Goal: Navigation & Orientation: Go to known website

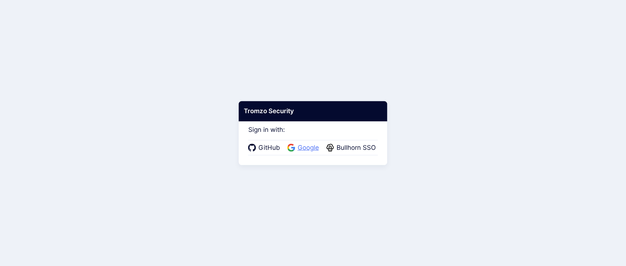
click at [302, 143] on span "Google" at bounding box center [309, 148] width 26 height 10
